Goal: Information Seeking & Learning: Find specific fact

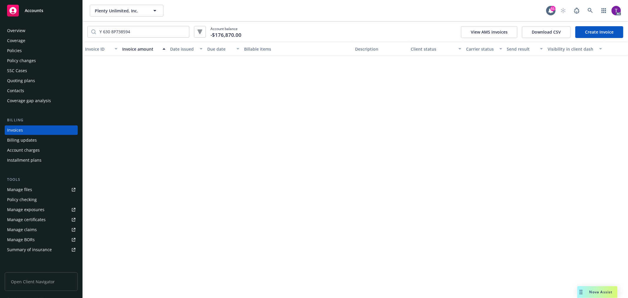
scroll to position [420, 0]
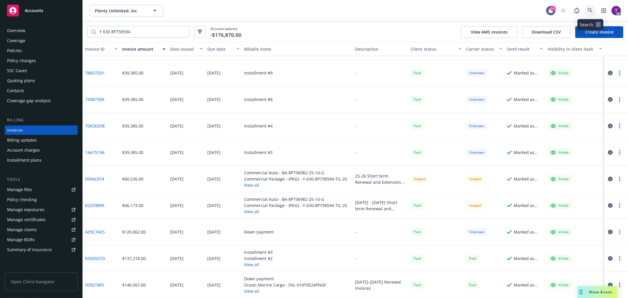
click at [591, 14] on link at bounding box center [590, 11] width 12 height 12
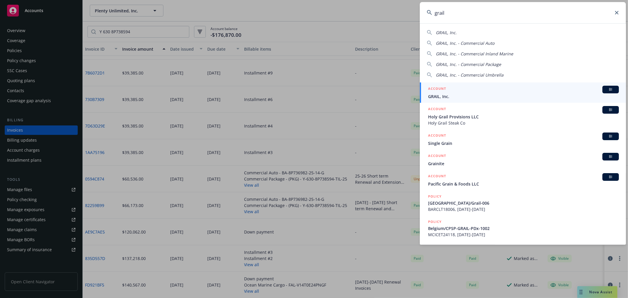
type input "grail"
click at [457, 95] on span "GRAIL, Inc." at bounding box center [523, 96] width 191 height 6
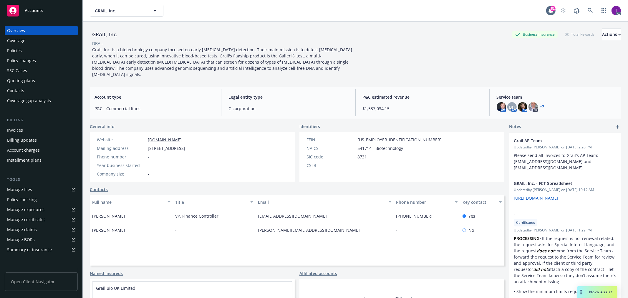
click at [20, 127] on div "Invoices" at bounding box center [15, 129] width 16 height 9
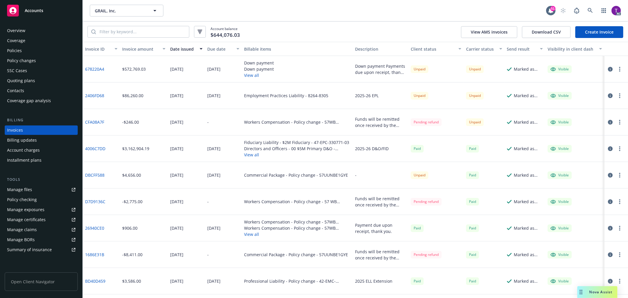
click at [131, 50] on div "Invoice amount" at bounding box center [140, 49] width 37 height 6
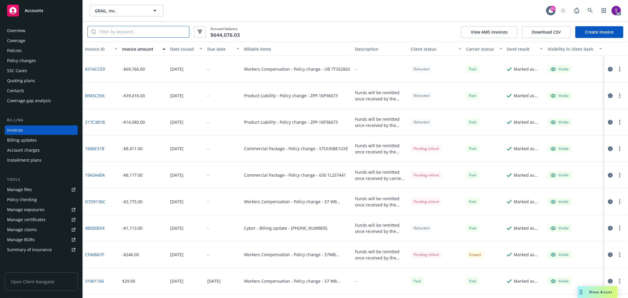
click at [128, 34] on input "search" at bounding box center [142, 31] width 93 height 11
paste input "57UUNBE1GYE"
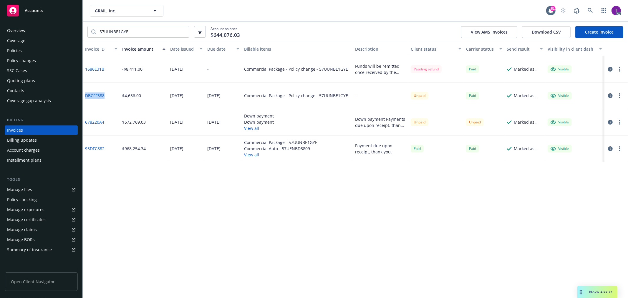
drag, startPoint x: 107, startPoint y: 100, endPoint x: 85, endPoint y: 97, distance: 21.9
click at [85, 97] on div "DBCFF588" at bounding box center [101, 95] width 37 height 27
copy link "DBCFF588"
drag, startPoint x: 107, startPoint y: 71, endPoint x: 84, endPoint y: 69, distance: 22.4
click at [84, 69] on div "1686E31B" at bounding box center [101, 69] width 37 height 27
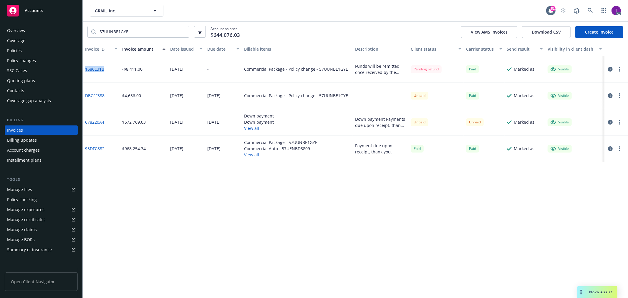
copy link "1686E31B"
click at [505, 216] on div "Invoice ID Invoice amount Date issued Due date Billable items Description Clien…" at bounding box center [355, 170] width 545 height 256
click at [611, 97] on icon "button" at bounding box center [610, 95] width 5 height 5
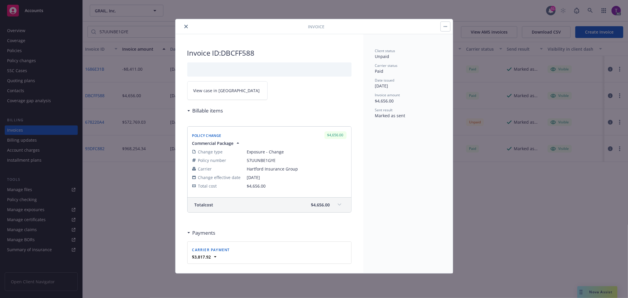
click at [190, 95] on link "View case in [GEOGRAPHIC_DATA]" at bounding box center [227, 90] width 80 height 19
click at [185, 27] on icon "close" at bounding box center [186, 27] width 4 height 4
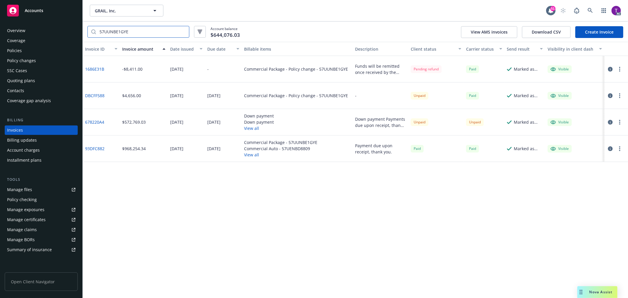
drag, startPoint x: 133, startPoint y: 31, endPoint x: 75, endPoint y: 26, distance: 58.2
click at [75, 26] on div "Accounts Overview Coverage Policies Policy changes SSC Cases Quoting plans Cont…" at bounding box center [314, 149] width 628 height 298
paste input "WB AY7E3D"
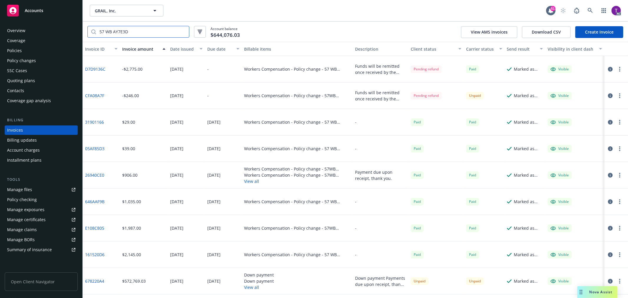
type input "57 WB AY7E3D"
click at [608, 70] on icon "button" at bounding box center [610, 69] width 5 height 5
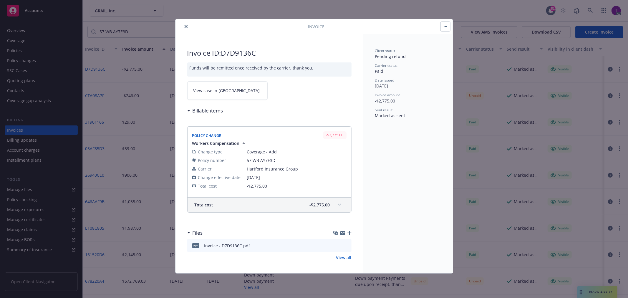
click at [211, 90] on span "View case in [GEOGRAPHIC_DATA]" at bounding box center [226, 90] width 67 height 6
click at [183, 25] on button "close" at bounding box center [186, 26] width 7 height 7
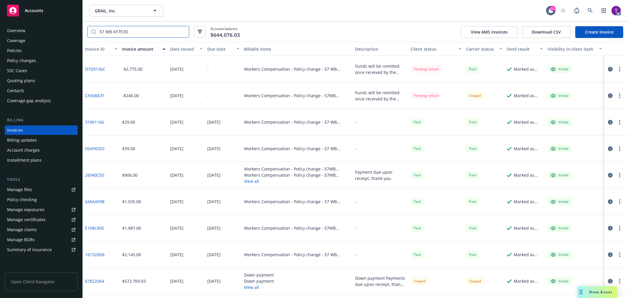
click at [184, 30] on input "57 WB AY7E3D" at bounding box center [142, 31] width 93 height 11
click at [17, 127] on div "Invoices" at bounding box center [15, 129] width 16 height 9
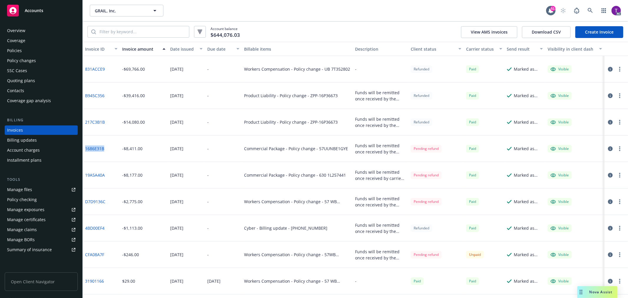
drag, startPoint x: 110, startPoint y: 150, endPoint x: 86, endPoint y: 151, distance: 24.5
click at [86, 151] on div "1686E31B" at bounding box center [101, 148] width 37 height 27
copy link "1686E31B"
click at [608, 147] on icon "button" at bounding box center [610, 148] width 5 height 5
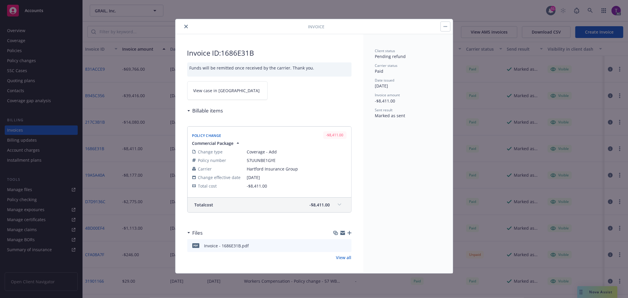
click at [201, 92] on span "View case in [GEOGRAPHIC_DATA]" at bounding box center [226, 90] width 67 height 6
click at [184, 26] on icon "close" at bounding box center [186, 27] width 4 height 4
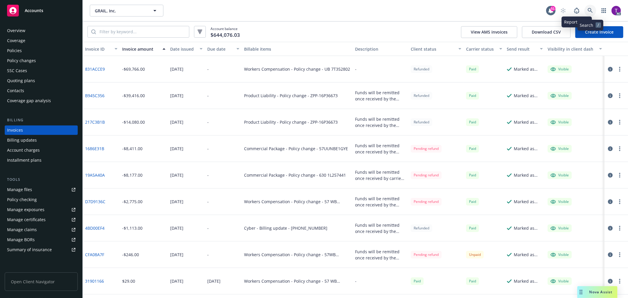
click at [589, 14] on link at bounding box center [590, 11] width 12 height 12
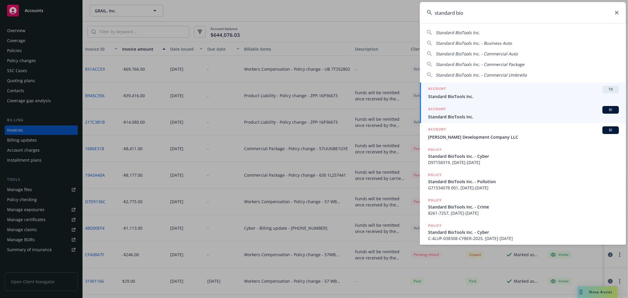
type input "standard bio"
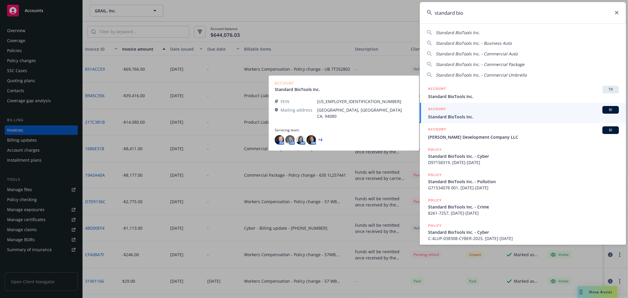
click at [460, 112] on div "ACCOUNT BI" at bounding box center [523, 110] width 191 height 8
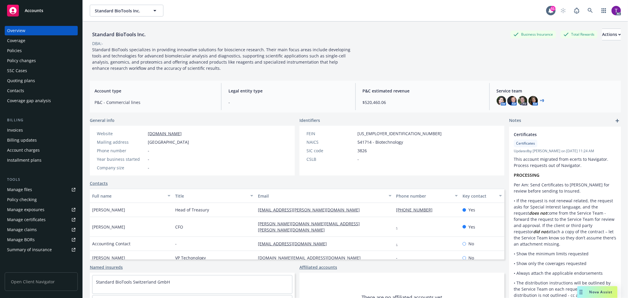
click at [20, 125] on div "Invoices" at bounding box center [15, 129] width 16 height 9
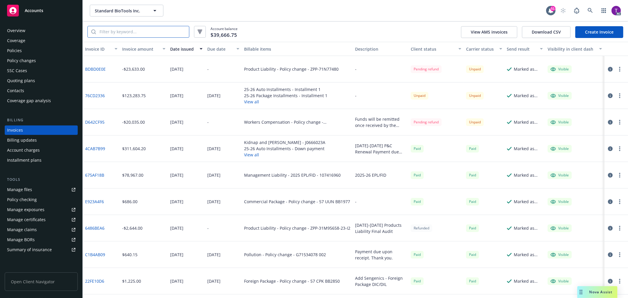
click at [167, 33] on input "search" at bounding box center [142, 31] width 93 height 11
paste input "57WBAK5UN7"
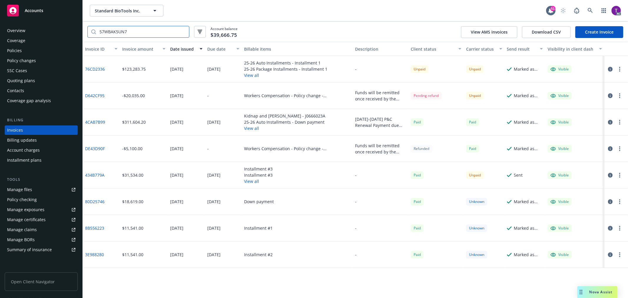
type input "57WBAK5UN7"
click at [86, 94] on link "D642CF95" at bounding box center [94, 95] width 19 height 6
click at [182, 33] on input "57WBAK5UN7" at bounding box center [142, 31] width 93 height 11
click at [183, 31] on input "57WBAK5UN7" at bounding box center [142, 31] width 93 height 11
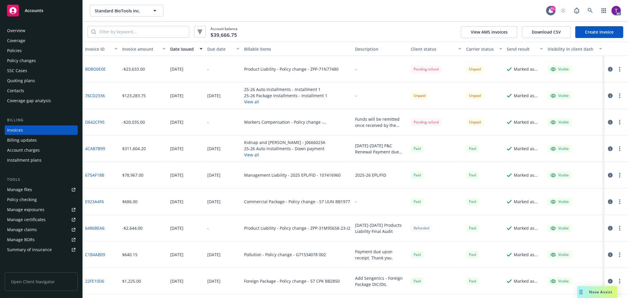
click at [143, 48] on div "Invoice amount" at bounding box center [140, 49] width 37 height 6
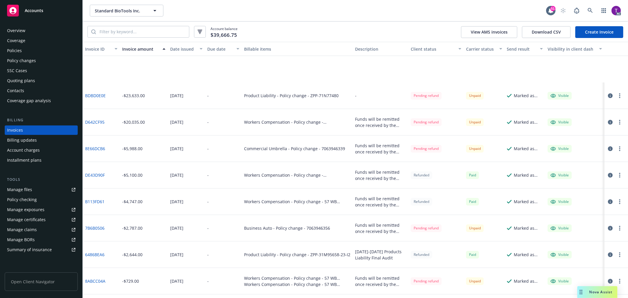
scroll to position [143, 0]
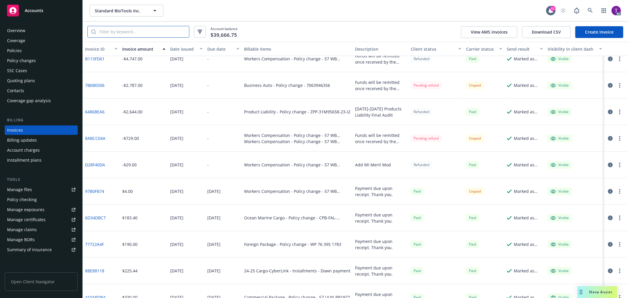
click at [152, 34] on input "search" at bounding box center [142, 31] width 93 height 11
paste input "57 WB AK5UN7"
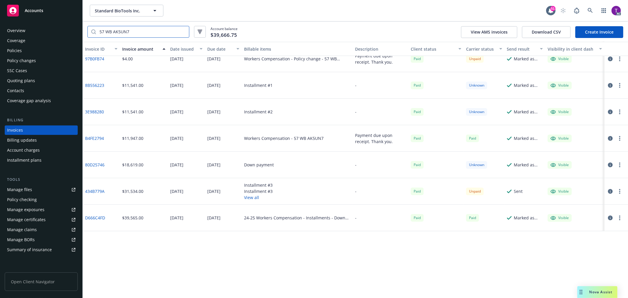
scroll to position [10, 0]
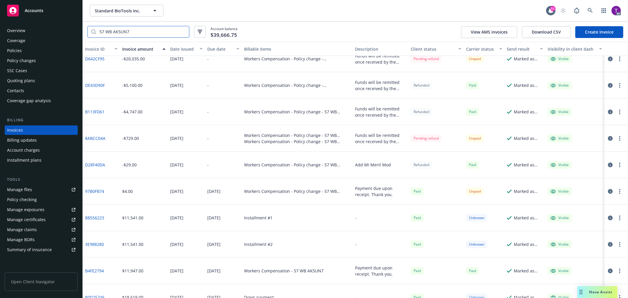
type input "57 WB AK5UN7"
click at [89, 133] on div "8ABCC04A" at bounding box center [101, 138] width 37 height 27
click at [102, 137] on link "8ABCC04A" at bounding box center [95, 138] width 20 height 6
drag, startPoint x: 148, startPoint y: 62, endPoint x: 124, endPoint y: 62, distance: 24.4
click at [124, 62] on div "-$20,035.00" at bounding box center [144, 59] width 48 height 27
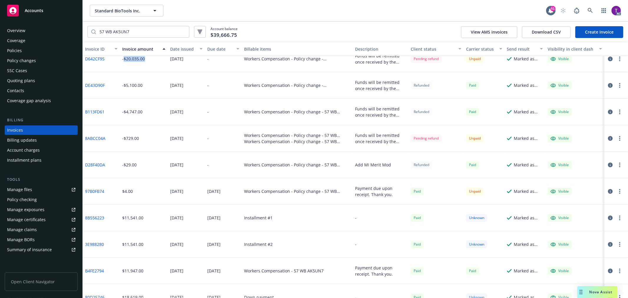
copy div "$20,035.00"
click at [608, 57] on icon "button" at bounding box center [610, 59] width 5 height 5
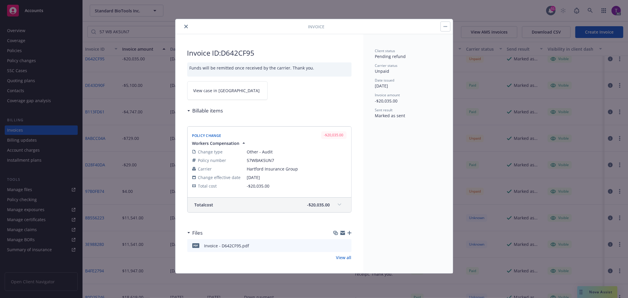
click at [224, 87] on link "View case in [GEOGRAPHIC_DATA]" at bounding box center [227, 90] width 80 height 19
click at [186, 25] on icon "close" at bounding box center [186, 27] width 4 height 4
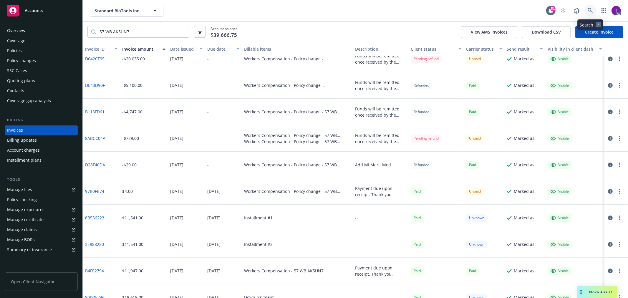
click at [590, 11] on icon at bounding box center [590, 10] width 5 height 5
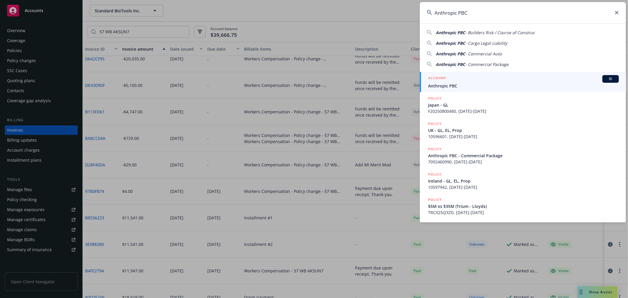
type input "Anthropic PBC"
click at [434, 87] on span "Anthropic PBC" at bounding box center [523, 86] width 191 height 6
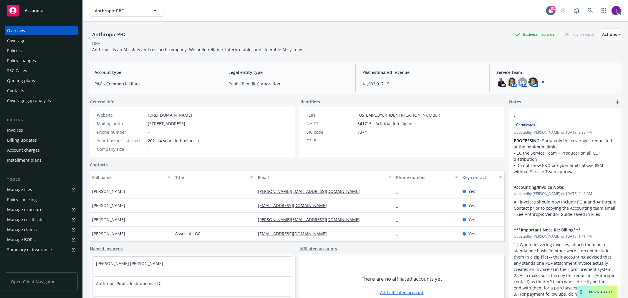
click at [44, 133] on div "Invoices" at bounding box center [41, 129] width 68 height 9
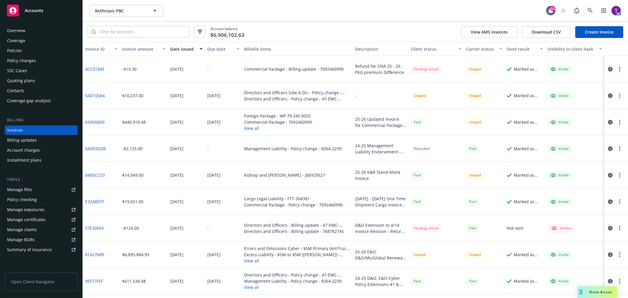
click at [142, 50] on div "Invoice amount" at bounding box center [140, 49] width 37 height 6
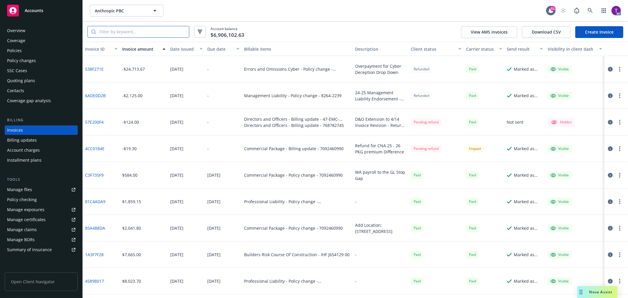
click at [125, 36] on input "search" at bounding box center [142, 31] width 93 height 11
paste input "IEDRNA20486"
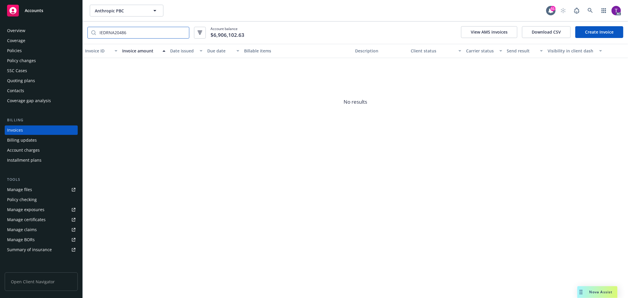
type input "IEDRNA20486"
